Goal: Communication & Community: Answer question/provide support

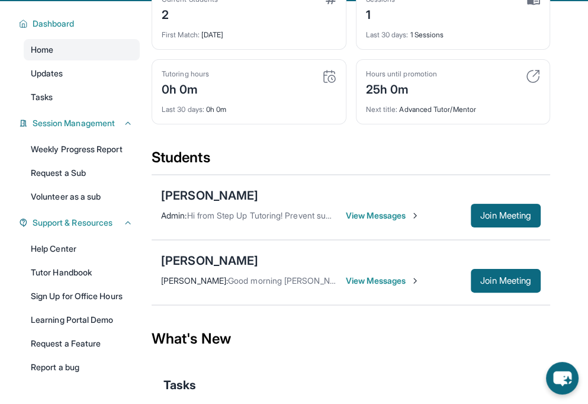
scroll to position [85, 0]
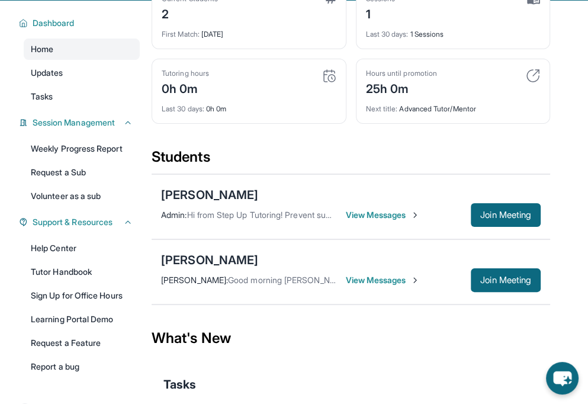
click at [386, 276] on span "View Messages" at bounding box center [383, 280] width 74 height 12
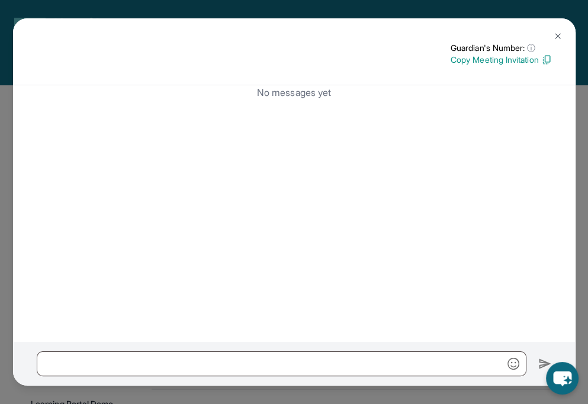
scroll to position [146, 0]
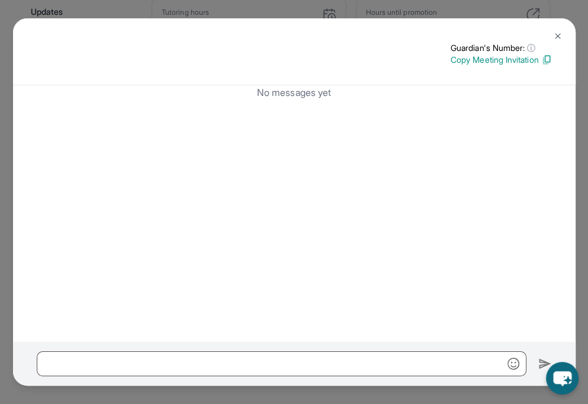
click at [561, 38] on img at bounding box center [557, 35] width 9 height 9
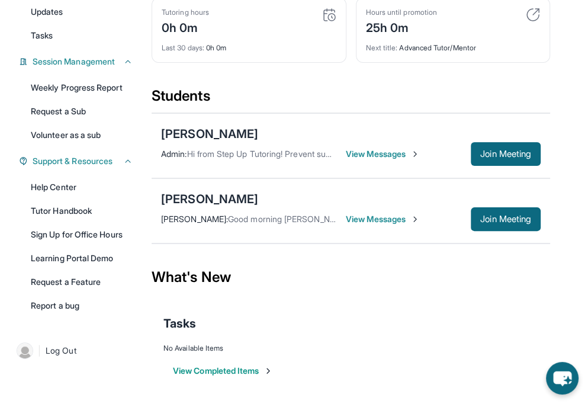
click at [362, 152] on span "View Messages" at bounding box center [383, 154] width 74 height 12
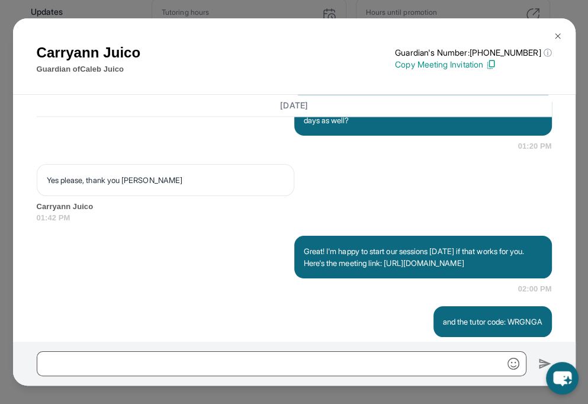
scroll to position [1127, 0]
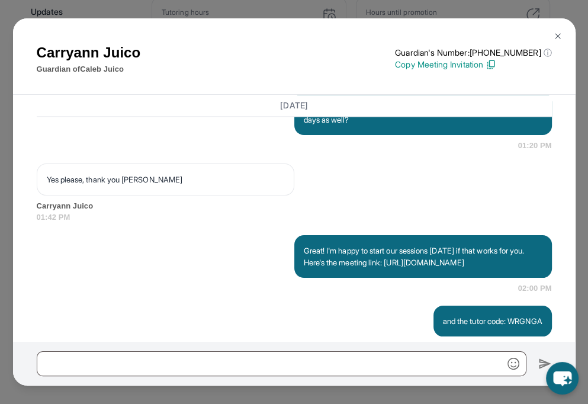
copy p "Great! I'm happy to start our sessions [DATE] if that works for you. Here's the…"
drag, startPoint x: 300, startPoint y: 271, endPoint x: 510, endPoint y: 297, distance: 211.6
click at [510, 268] on p "Great! I'm happy to start our sessions [DATE] if that works for you. Here's the…" at bounding box center [423, 256] width 239 height 24
click at [556, 31] on button at bounding box center [558, 36] width 24 height 24
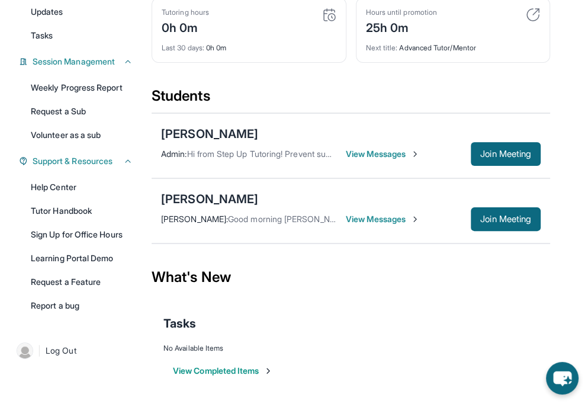
click at [349, 222] on span "View Messages" at bounding box center [383, 219] width 74 height 12
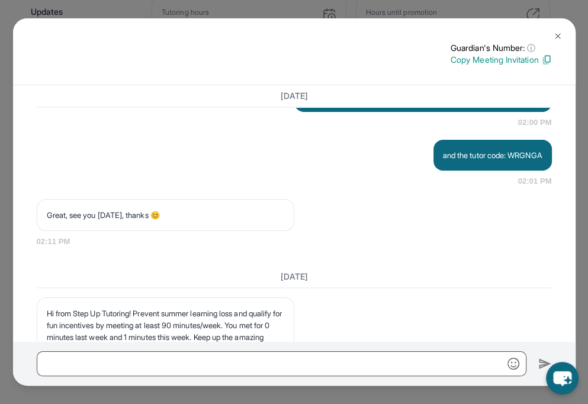
scroll to position [1458, 0]
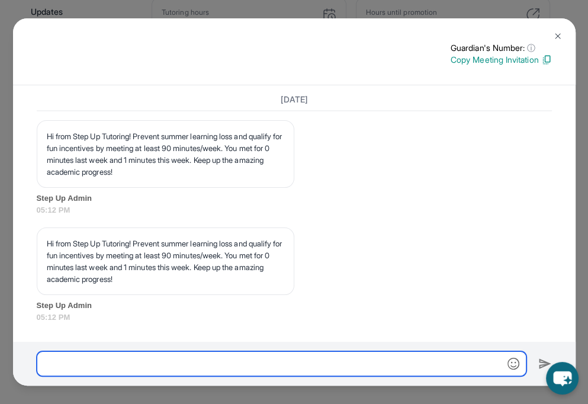
click at [188, 355] on input "text" at bounding box center [281, 363] width 489 height 25
paste input "**********"
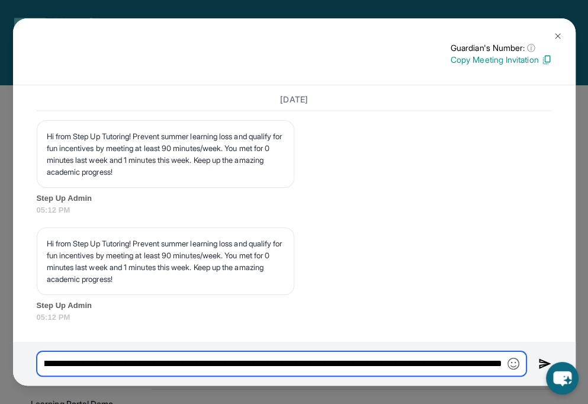
click at [146, 358] on input "**********" at bounding box center [281, 363] width 489 height 25
drag, startPoint x: 73, startPoint y: 363, endPoint x: 377, endPoint y: 364, distance: 303.6
click at [377, 364] on input "**********" at bounding box center [281, 363] width 489 height 25
click at [275, 358] on input "**********" at bounding box center [281, 363] width 489 height 25
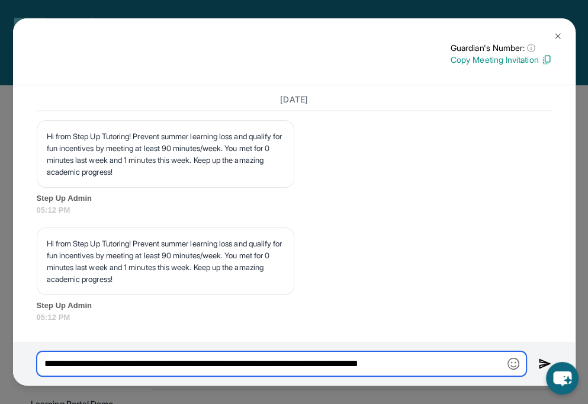
drag, startPoint x: 182, startPoint y: 362, endPoint x: 475, endPoint y: 372, distance: 293.8
click at [475, 372] on input "**********" at bounding box center [281, 363] width 489 height 25
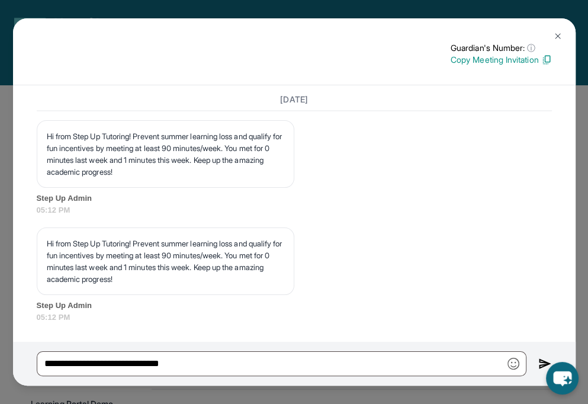
click at [547, 56] on img at bounding box center [546, 59] width 11 height 11
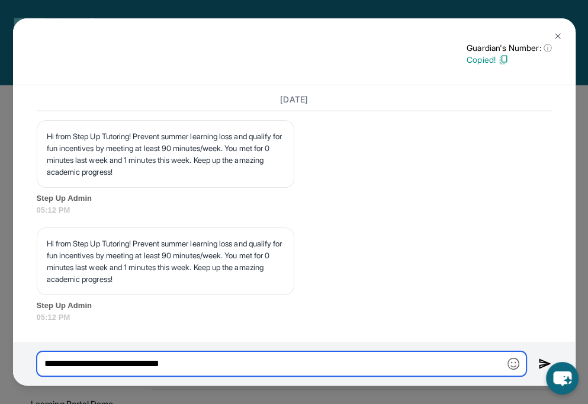
click at [195, 362] on input "**********" at bounding box center [281, 363] width 489 height 25
paste input "**********"
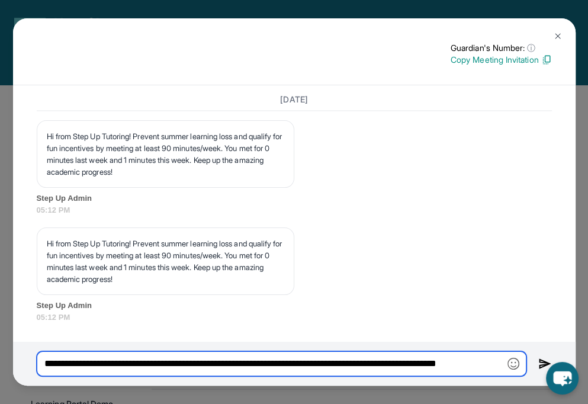
scroll to position [0, 38]
type input "**********"
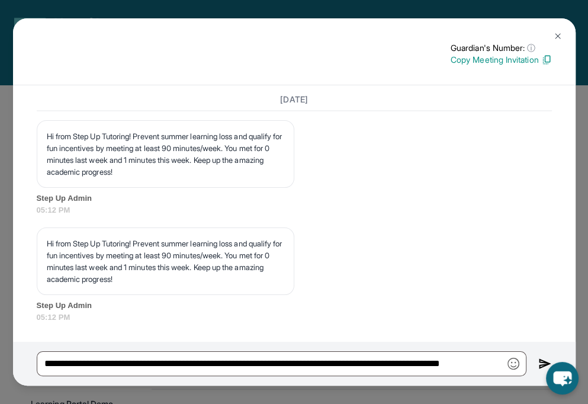
scroll to position [0, 0]
click at [556, 33] on img at bounding box center [557, 35] width 9 height 9
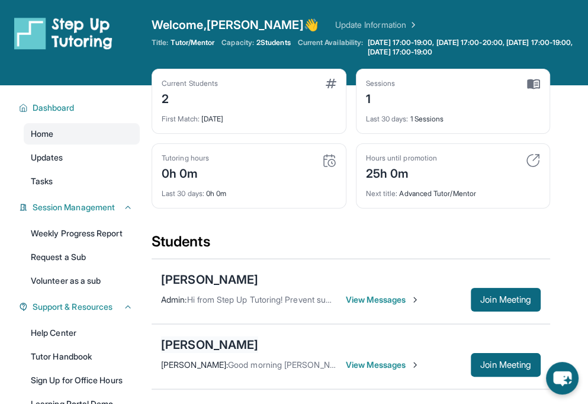
click at [212, 341] on div "[PERSON_NAME]" at bounding box center [209, 344] width 97 height 17
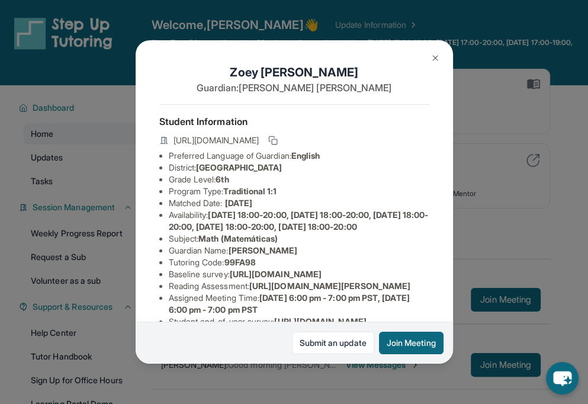
scroll to position [54, 0]
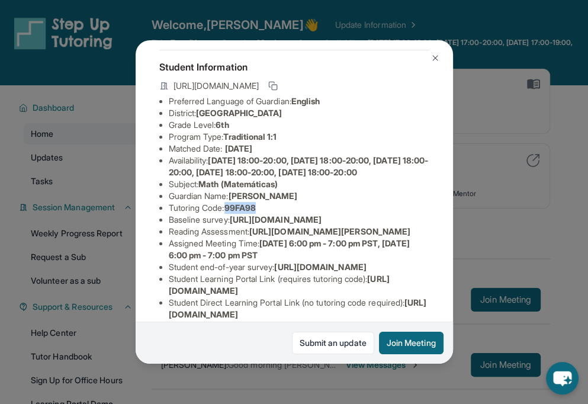
copy span "99FA98"
drag, startPoint x: 228, startPoint y: 227, endPoint x: 283, endPoint y: 231, distance: 55.8
click at [283, 214] on li "Tutoring Code : 99FA98" at bounding box center [299, 208] width 260 height 12
click at [308, 202] on li "Guardian Name : Zoe Lozano" at bounding box center [299, 196] width 260 height 12
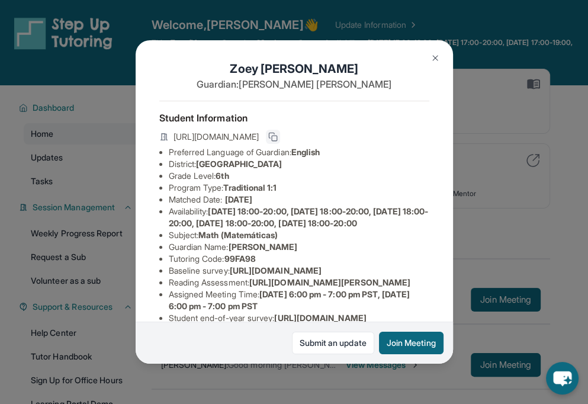
click at [277, 140] on rect at bounding box center [274, 138] width 5 height 5
click at [504, 126] on div "Zoey Lozano Guardian: Zoe Lozano Student Information https://student-portal.ste…" at bounding box center [294, 202] width 588 height 404
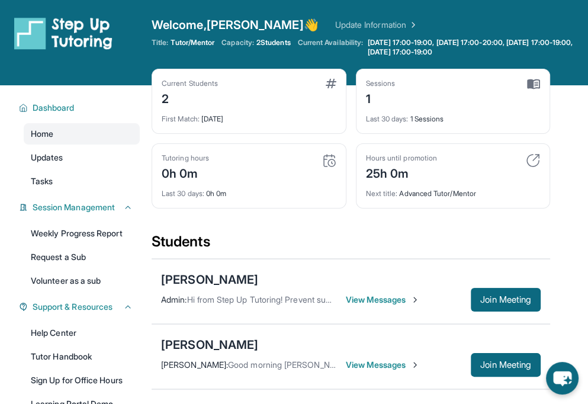
click at [365, 360] on span "View Messages" at bounding box center [383, 365] width 74 height 12
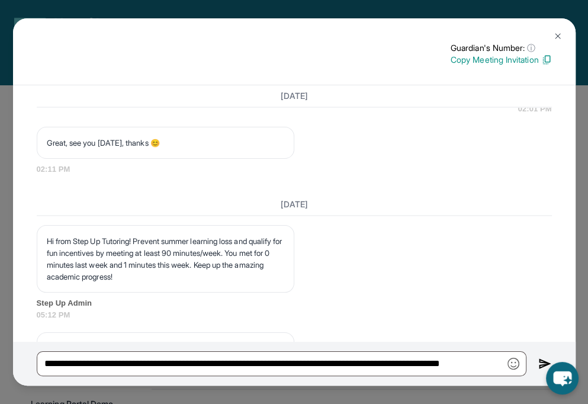
scroll to position [1458, 0]
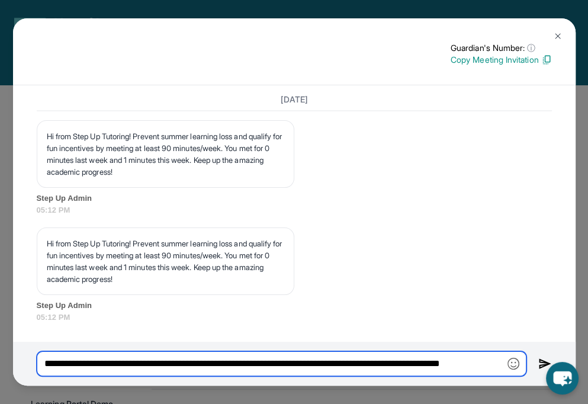
click at [386, 366] on input "**********" at bounding box center [281, 363] width 489 height 25
drag, startPoint x: 182, startPoint y: 365, endPoint x: 450, endPoint y: 365, distance: 268.1
click at [450, 365] on input "**********" at bounding box center [281, 363] width 489 height 25
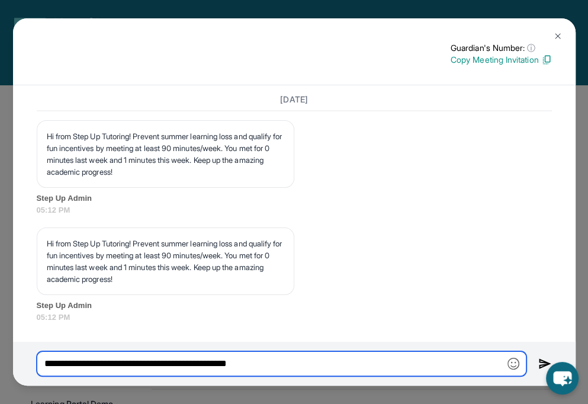
paste input "**********"
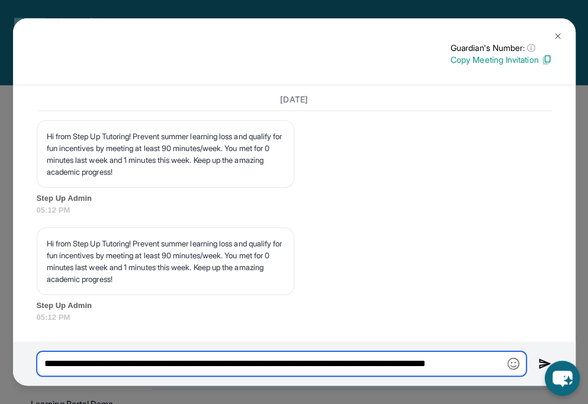
scroll to position [0, 26]
drag, startPoint x: 438, startPoint y: 366, endPoint x: 563, endPoint y: 369, distance: 125.5
click at [563, 369] on body "Open sidebar Welcome, Varshitha 👋 Update Information Title: Tutor/Mentor Capaci…" at bounding box center [294, 275] width 588 height 550
click at [180, 363] on input "**********" at bounding box center [281, 363] width 489 height 25
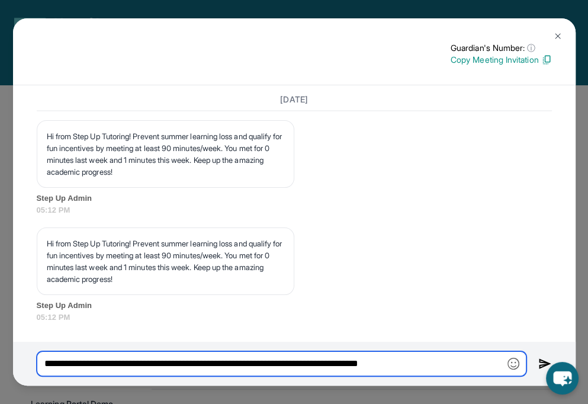
click at [469, 365] on input "**********" at bounding box center [281, 363] width 489 height 25
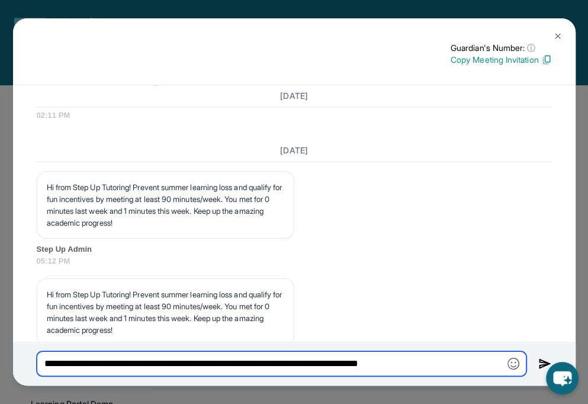
scroll to position [1375, 0]
drag, startPoint x: 71, startPoint y: 363, endPoint x: 25, endPoint y: 357, distance: 46.0
click at [25, 357] on div "**********" at bounding box center [294, 363] width 562 height 44
click at [83, 368] on input "**********" at bounding box center [281, 363] width 489 height 25
click at [69, 364] on input "**********" at bounding box center [281, 363] width 489 height 25
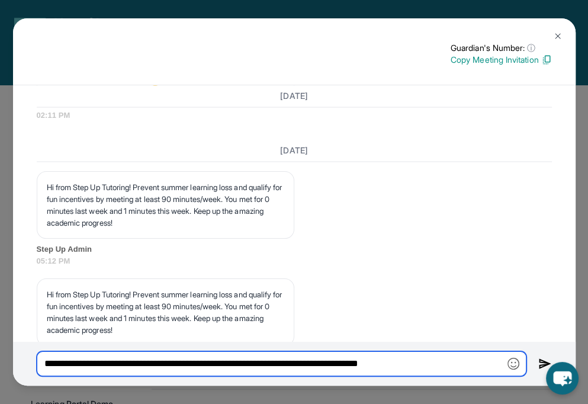
click at [465, 365] on input "**********" at bounding box center [281, 363] width 489 height 25
click at [68, 361] on input "**********" at bounding box center [281, 363] width 489 height 25
click at [476, 352] on input "**********" at bounding box center [281, 363] width 489 height 25
type input "**********"
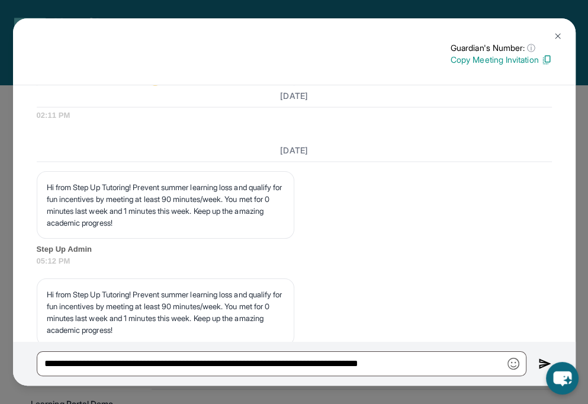
click at [540, 358] on img at bounding box center [545, 363] width 14 height 14
click at [543, 359] on img at bounding box center [545, 363] width 14 height 14
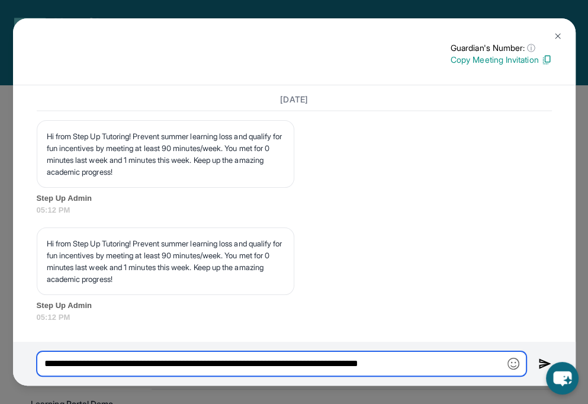
click at [399, 361] on input "**********" at bounding box center [281, 363] width 489 height 25
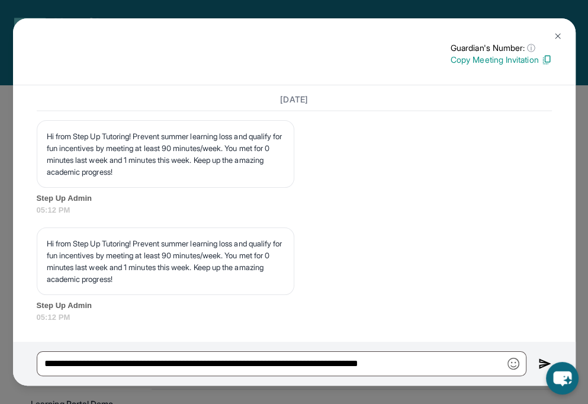
click at [541, 362] on img at bounding box center [545, 363] width 14 height 14
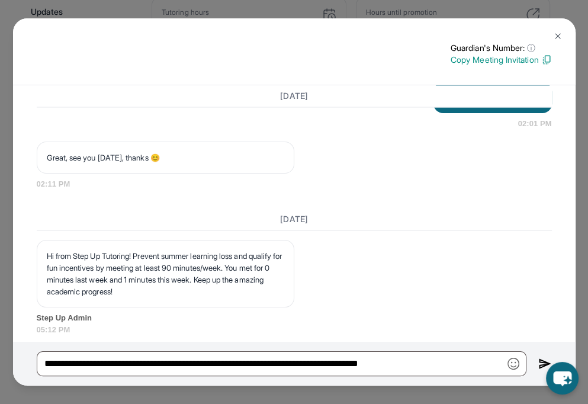
scroll to position [1307, 0]
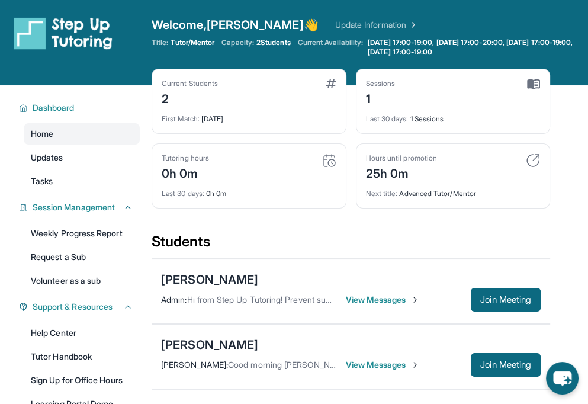
click at [367, 364] on span "View Messages" at bounding box center [383, 365] width 74 height 12
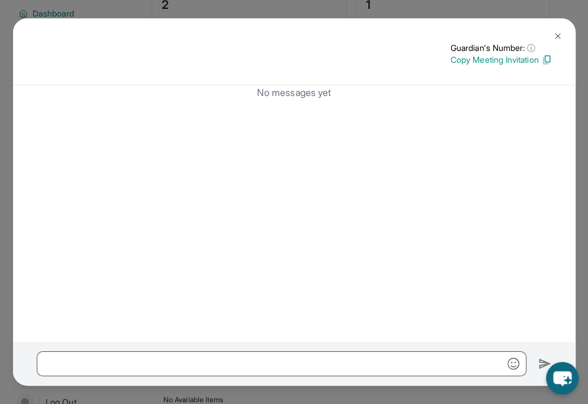
scroll to position [146, 0]
click at [558, 34] on img at bounding box center [557, 35] width 9 height 9
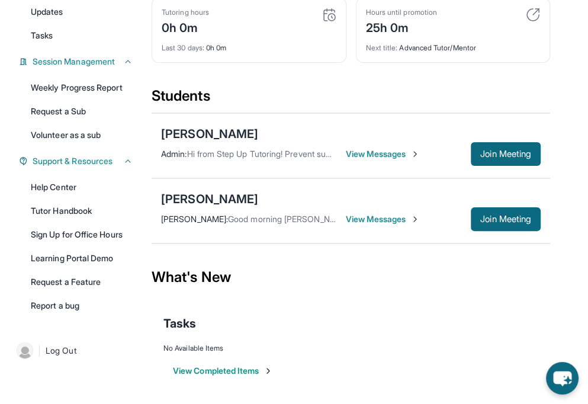
click at [357, 223] on span "View Messages" at bounding box center [383, 219] width 74 height 12
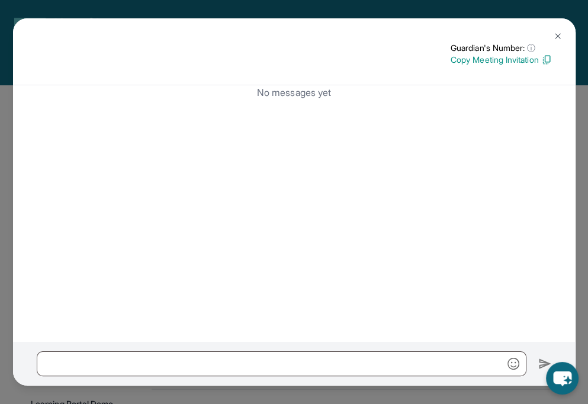
scroll to position [0, 0]
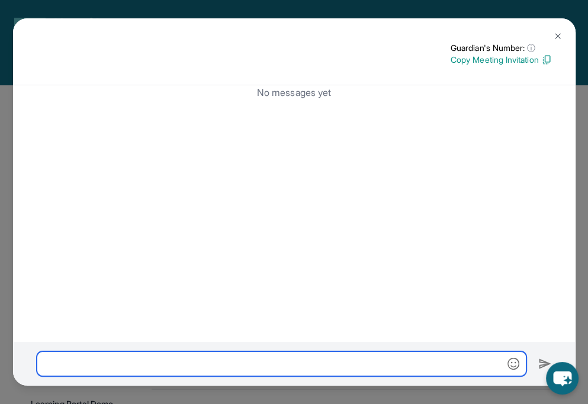
click at [178, 366] on input "text" at bounding box center [281, 363] width 489 height 25
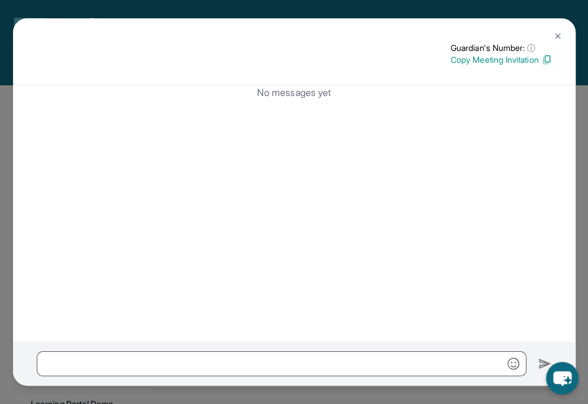
click at [544, 55] on img at bounding box center [546, 59] width 11 height 11
click at [552, 46] on button at bounding box center [558, 36] width 24 height 24
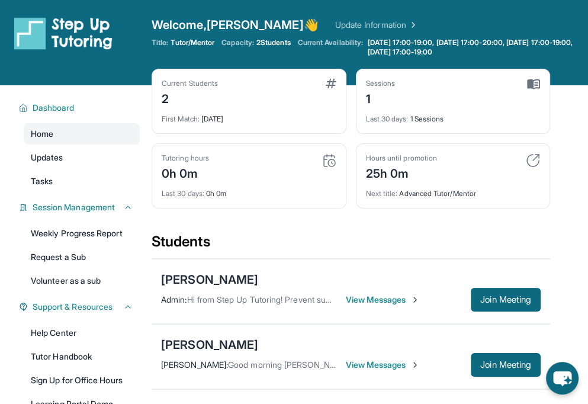
click at [366, 365] on span "View Messages" at bounding box center [383, 365] width 74 height 12
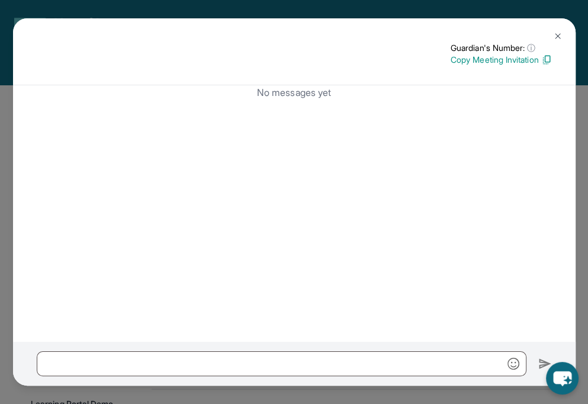
click at [561, 37] on img at bounding box center [557, 35] width 9 height 9
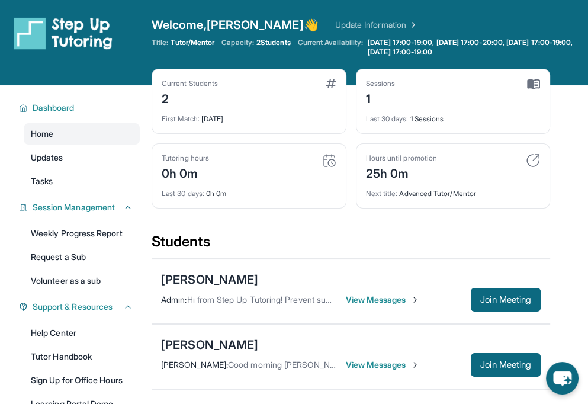
click at [360, 306] on div "Admin : Hi from Step Up Tutoring! Prevent summer learning loss and qualify for …" at bounding box center [350, 300] width 379 height 24
click at [362, 302] on span "View Messages" at bounding box center [383, 300] width 74 height 12
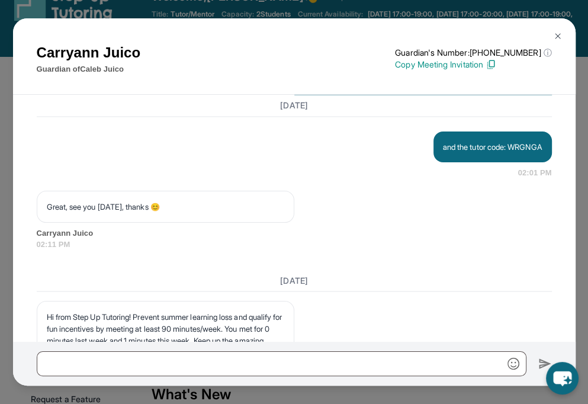
scroll to position [1514, 0]
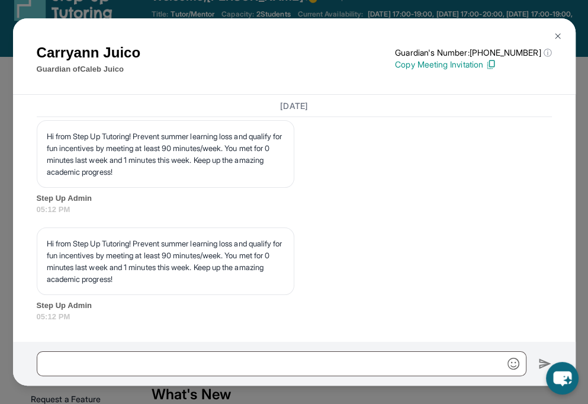
click at [559, 34] on img at bounding box center [557, 35] width 9 height 9
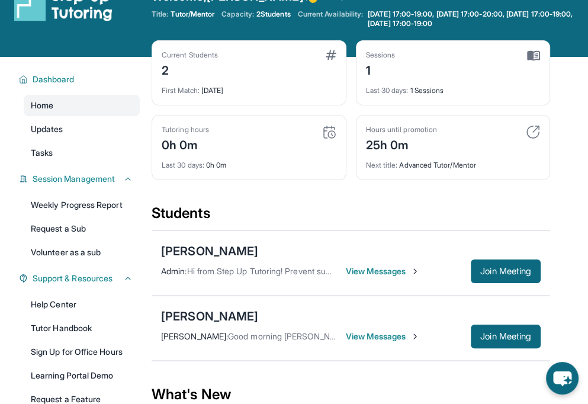
click at [346, 336] on span "View Messages" at bounding box center [383, 336] width 74 height 12
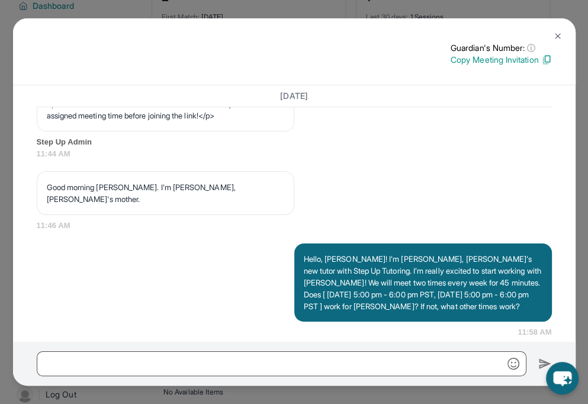
scroll to position [746, 0]
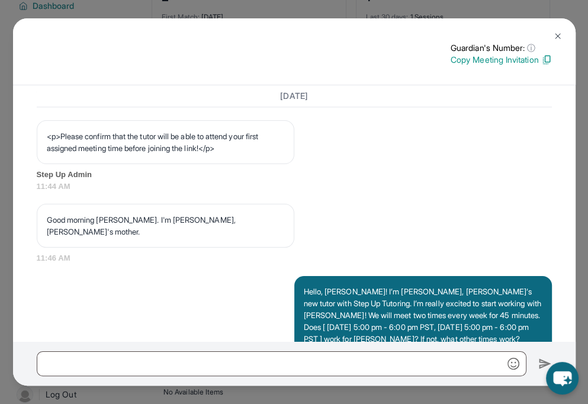
click at [554, 38] on img at bounding box center [557, 35] width 9 height 9
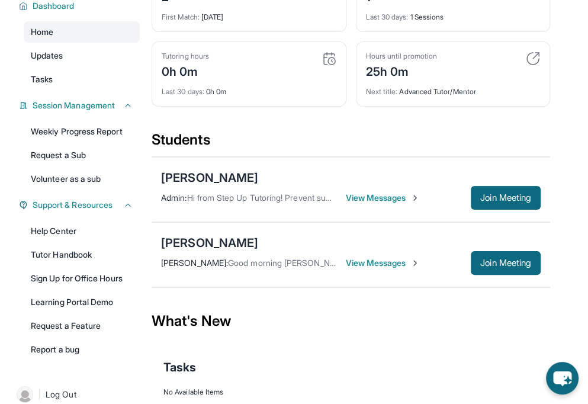
click at [399, 268] on div "Zoe Lozano : Good morning Varshitha, Great to meet you!! Yes, we are also excit…" at bounding box center [350, 263] width 379 height 24
click at [397, 266] on span "View Messages" at bounding box center [383, 263] width 74 height 12
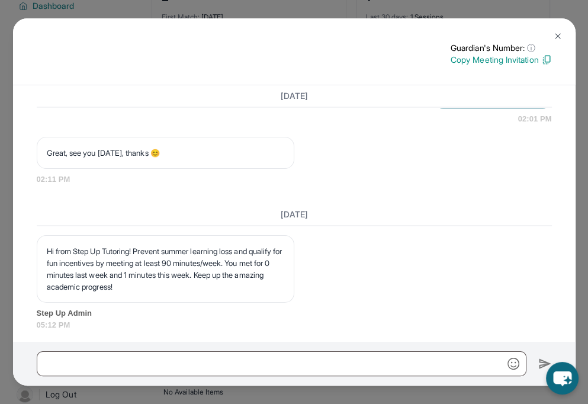
scroll to position [1212, 0]
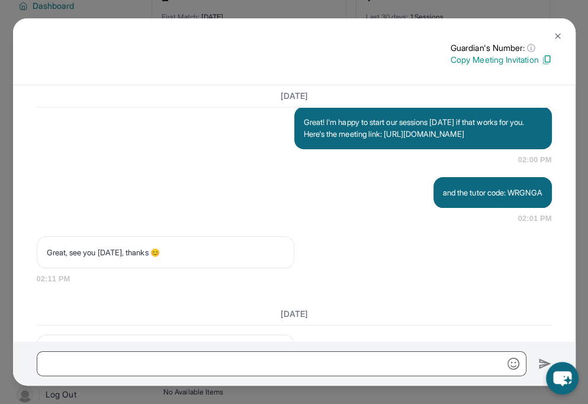
click at [556, 36] on img at bounding box center [557, 35] width 9 height 9
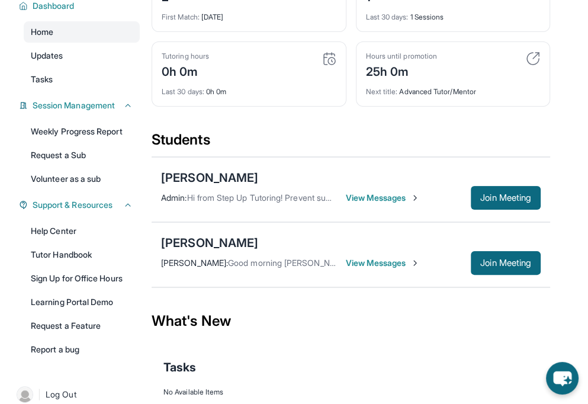
click at [374, 192] on span "View Messages" at bounding box center [383, 198] width 74 height 12
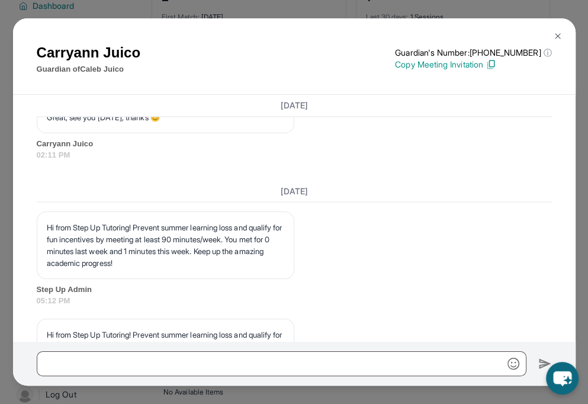
scroll to position [1387, 0]
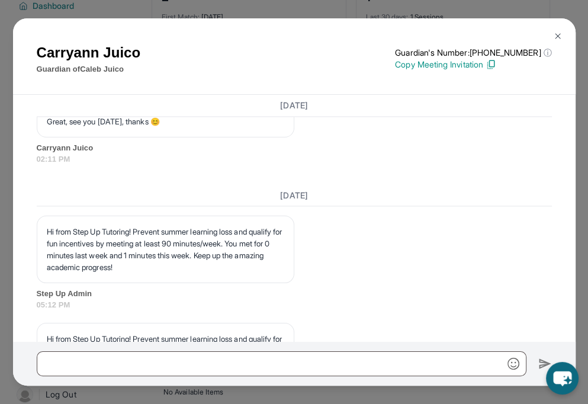
click at [558, 36] on img at bounding box center [557, 35] width 9 height 9
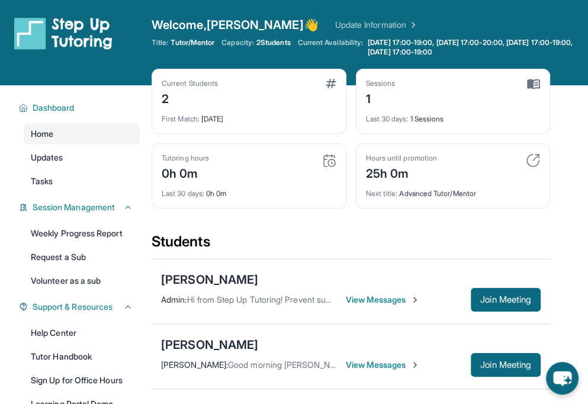
click at [358, 295] on span "View Messages" at bounding box center [383, 300] width 74 height 12
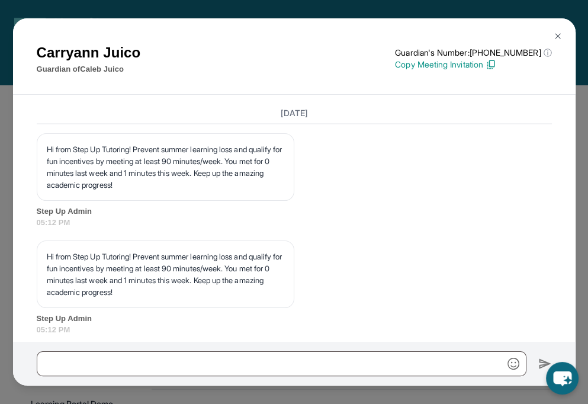
scroll to position [1514, 0]
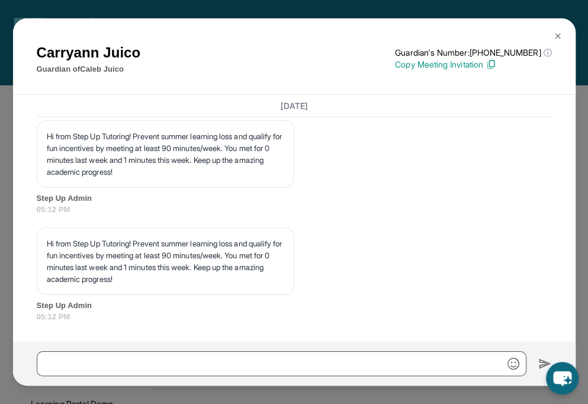
click at [557, 33] on img at bounding box center [557, 35] width 9 height 9
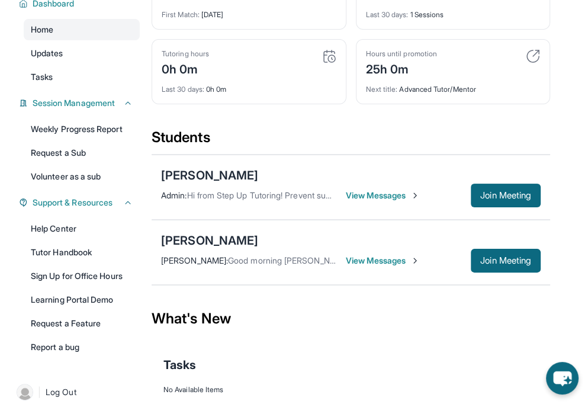
click at [378, 257] on span "View Messages" at bounding box center [383, 260] width 74 height 12
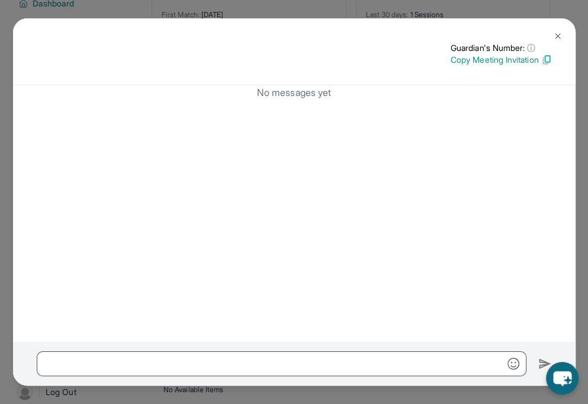
click at [357, 147] on div "No messages yet" at bounding box center [294, 213] width 562 height 256
click at [554, 40] on img at bounding box center [557, 35] width 9 height 9
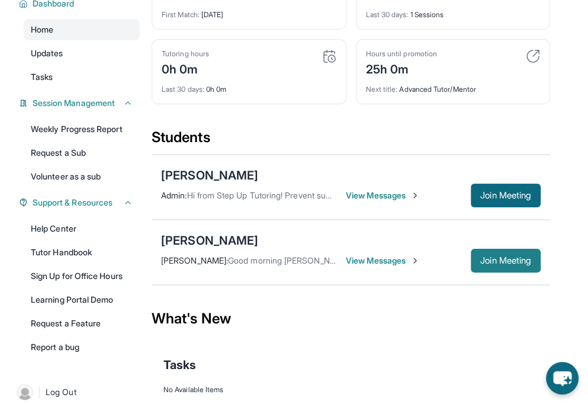
click at [497, 263] on span "Join Meeting" at bounding box center [505, 260] width 51 height 7
click at [371, 257] on span "View Messages" at bounding box center [383, 260] width 74 height 12
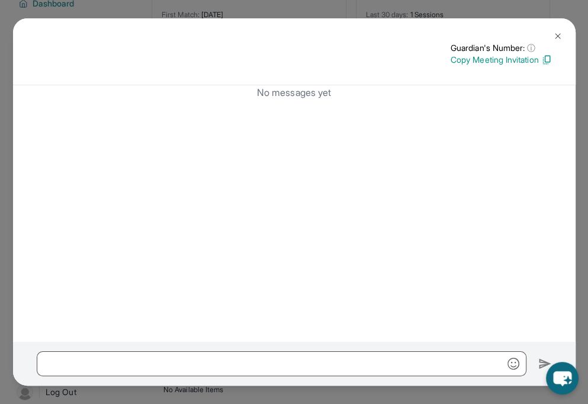
scroll to position [0, 0]
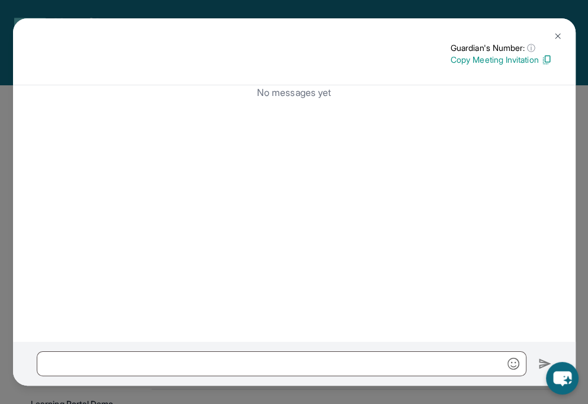
click at [560, 33] on img at bounding box center [557, 35] width 9 height 9
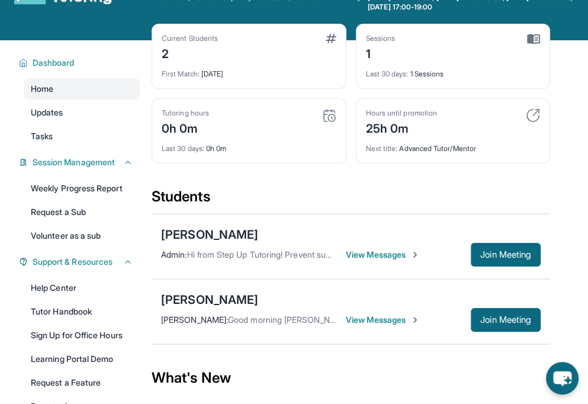
scroll to position [47, 0]
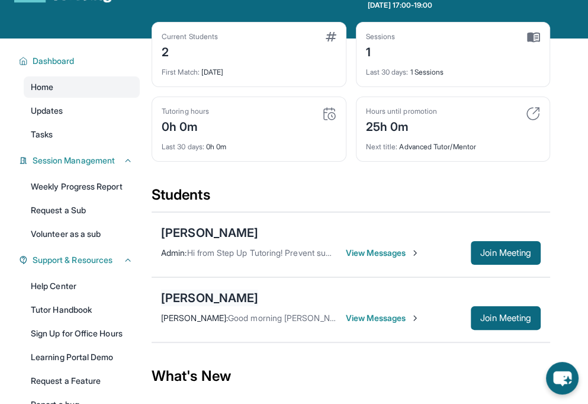
click at [201, 290] on div "[PERSON_NAME]" at bounding box center [209, 297] width 97 height 17
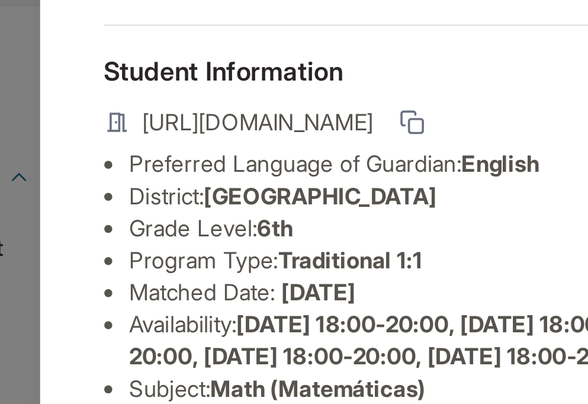
scroll to position [0, 8]
drag, startPoint x: 165, startPoint y: 141, endPoint x: 335, endPoint y: 154, distance: 170.4
click at [259, 146] on span "https://student-portal.stepuptutoring.org/student/99FA98" at bounding box center [215, 140] width 85 height 12
copy span "https://student-portal.stepuptutoring.org/student/99FA98"
click at [231, 194] on li "Program Type: Traditional 1:1" at bounding box center [299, 191] width 260 height 12
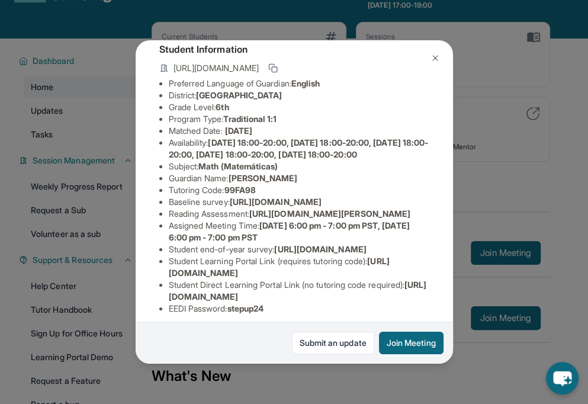
scroll to position [72, 14]
copy span "99FA98"
drag, startPoint x: 214, startPoint y: 208, endPoint x: 250, endPoint y: 213, distance: 36.5
click at [250, 196] on li "Tutoring Code : 99FA98" at bounding box center [299, 190] width 260 height 12
click at [269, 208] on li "Baseline survey : https://airtable.com/apprlfn8WjpjBUn2G/shrK0QR6AaNyG5psY?pref…" at bounding box center [299, 202] width 260 height 12
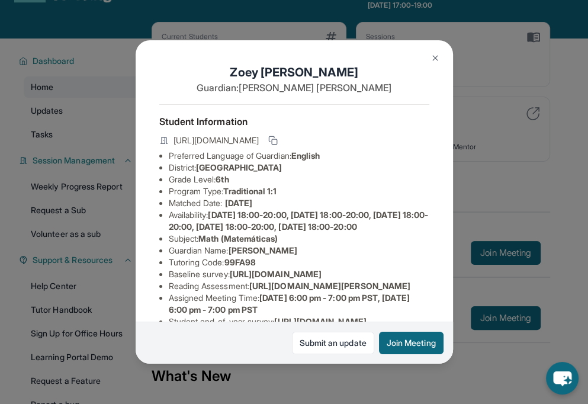
scroll to position [0, 14]
click at [439, 52] on button at bounding box center [435, 58] width 24 height 24
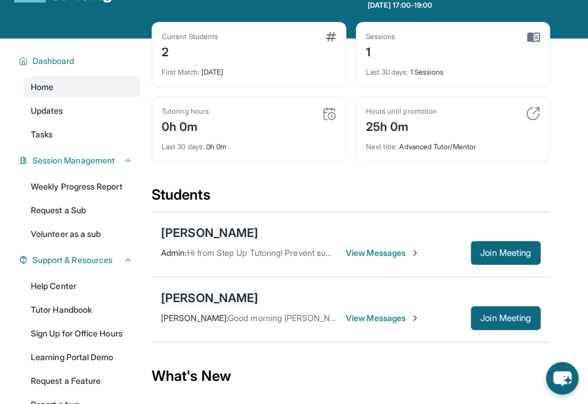
click at [224, 292] on div "[PERSON_NAME]" at bounding box center [209, 297] width 97 height 17
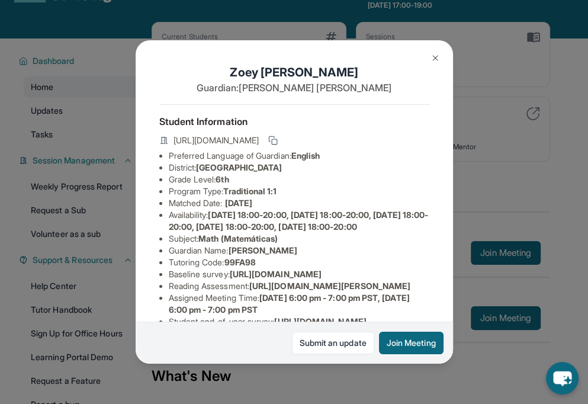
click at [433, 57] on img at bounding box center [434, 57] width 9 height 9
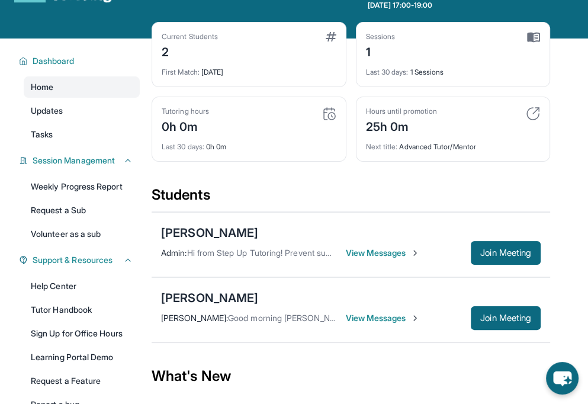
click at [384, 321] on span "View Messages" at bounding box center [383, 318] width 74 height 12
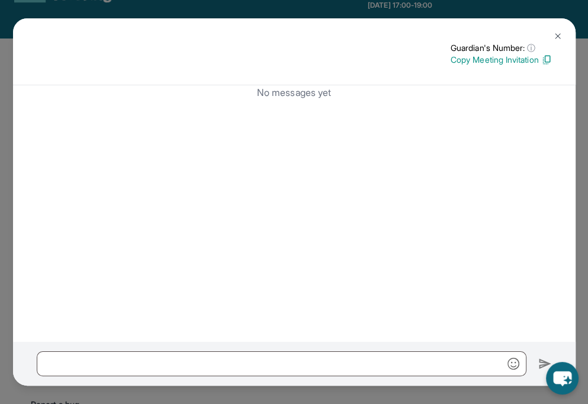
click at [557, 37] on img at bounding box center [557, 35] width 9 height 9
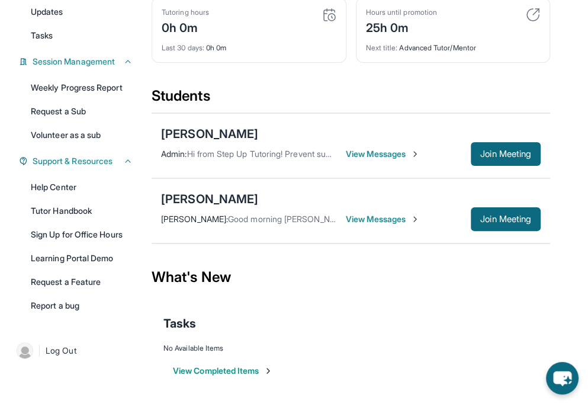
scroll to position [0, 0]
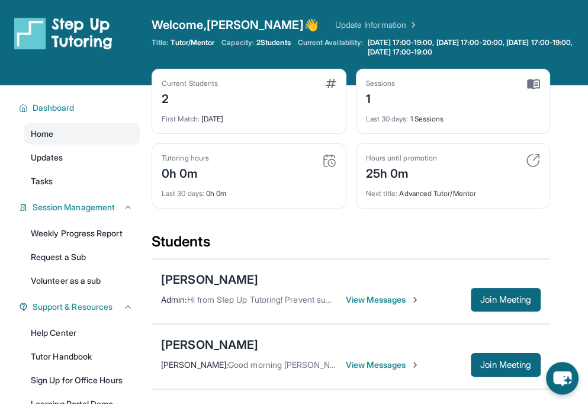
click at [370, 295] on span "View Messages" at bounding box center [383, 300] width 74 height 12
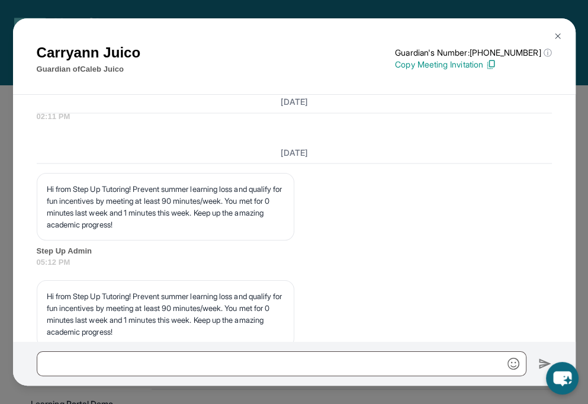
scroll to position [1514, 0]
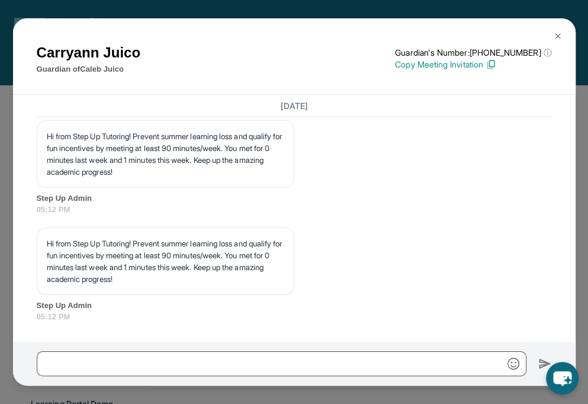
click at [560, 33] on img at bounding box center [557, 35] width 9 height 9
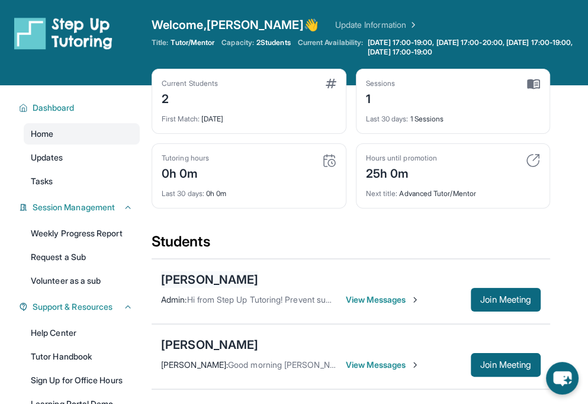
click at [208, 279] on div "[PERSON_NAME]" at bounding box center [209, 279] width 97 height 17
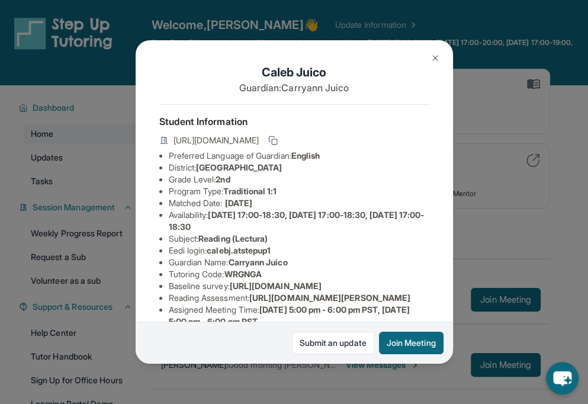
click at [431, 60] on img at bounding box center [434, 57] width 9 height 9
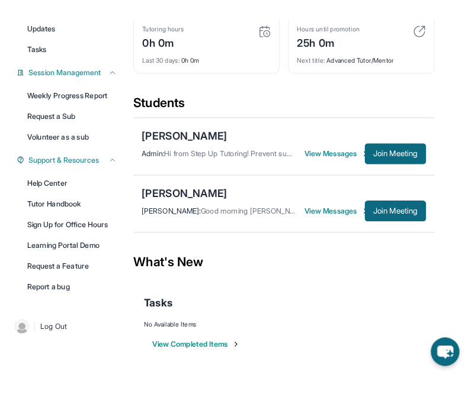
scroll to position [165, 0]
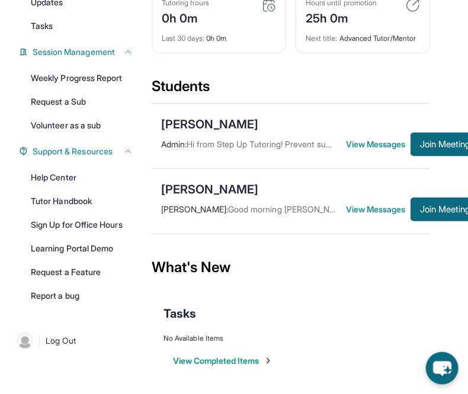
click at [372, 311] on div "Tasks" at bounding box center [290, 314] width 254 height 40
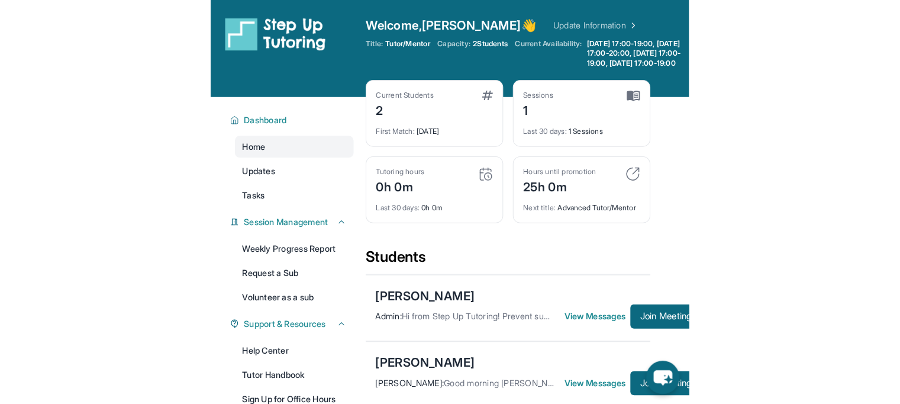
scroll to position [0, 0]
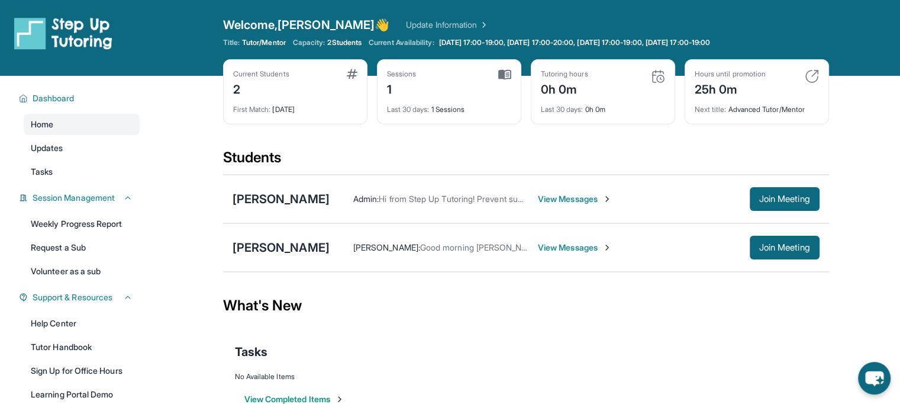
click at [355, 39] on span "2 Students" at bounding box center [344, 42] width 34 height 9
click at [285, 46] on span "Tutor/Mentor" at bounding box center [264, 42] width 44 height 9
click at [346, 41] on span "2 Students" at bounding box center [344, 42] width 34 height 9
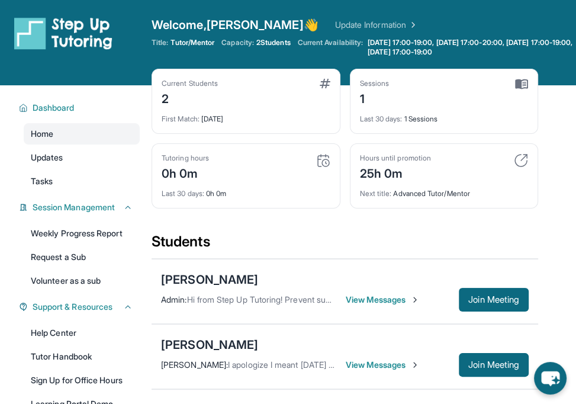
click at [241, 38] on span "Capacity:" at bounding box center [237, 42] width 33 height 9
drag, startPoint x: 241, startPoint y: 38, endPoint x: 299, endPoint y: 36, distance: 58.7
click at [299, 36] on div "Welcome, [PERSON_NAME] 👋 Update Information Title: Tutor/Mentor Capacity: 2 Stu…" at bounding box center [364, 43] width 424 height 52
click at [335, 30] on link "Update Information" at bounding box center [376, 25] width 83 height 12
click at [288, 225] on div "Current Students 2 First Match : [DATE] Sessions 1 Last 30 days : 1 Sessions Tu…" at bounding box center [345, 150] width 386 height 163
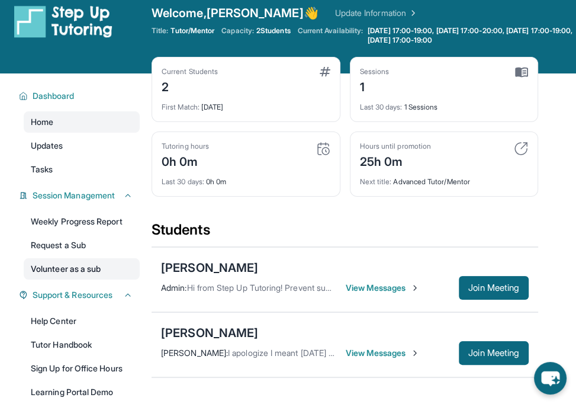
scroll to position [11, 0]
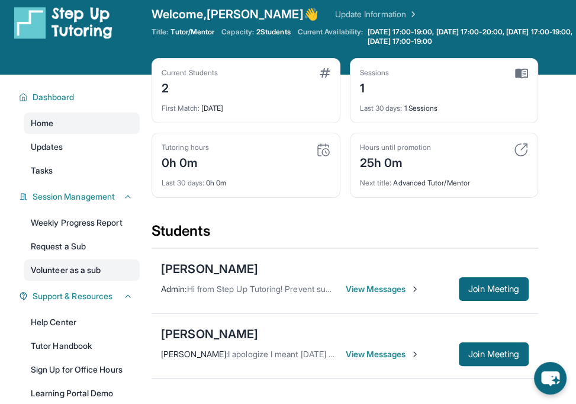
click at [61, 262] on link "Volunteer as a sub" at bounding box center [82, 269] width 116 height 21
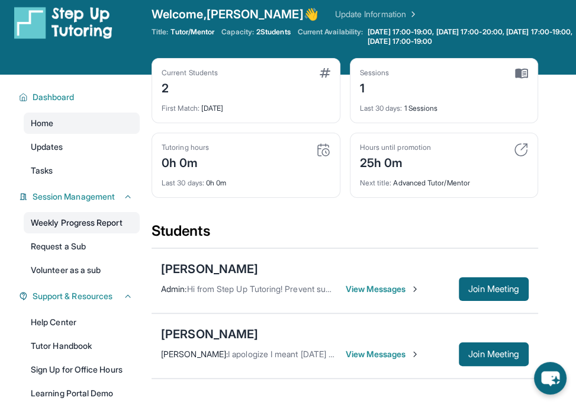
click at [55, 223] on link "Weekly Progress Report" at bounding box center [82, 222] width 116 height 21
